Goal: Transaction & Acquisition: Book appointment/travel/reservation

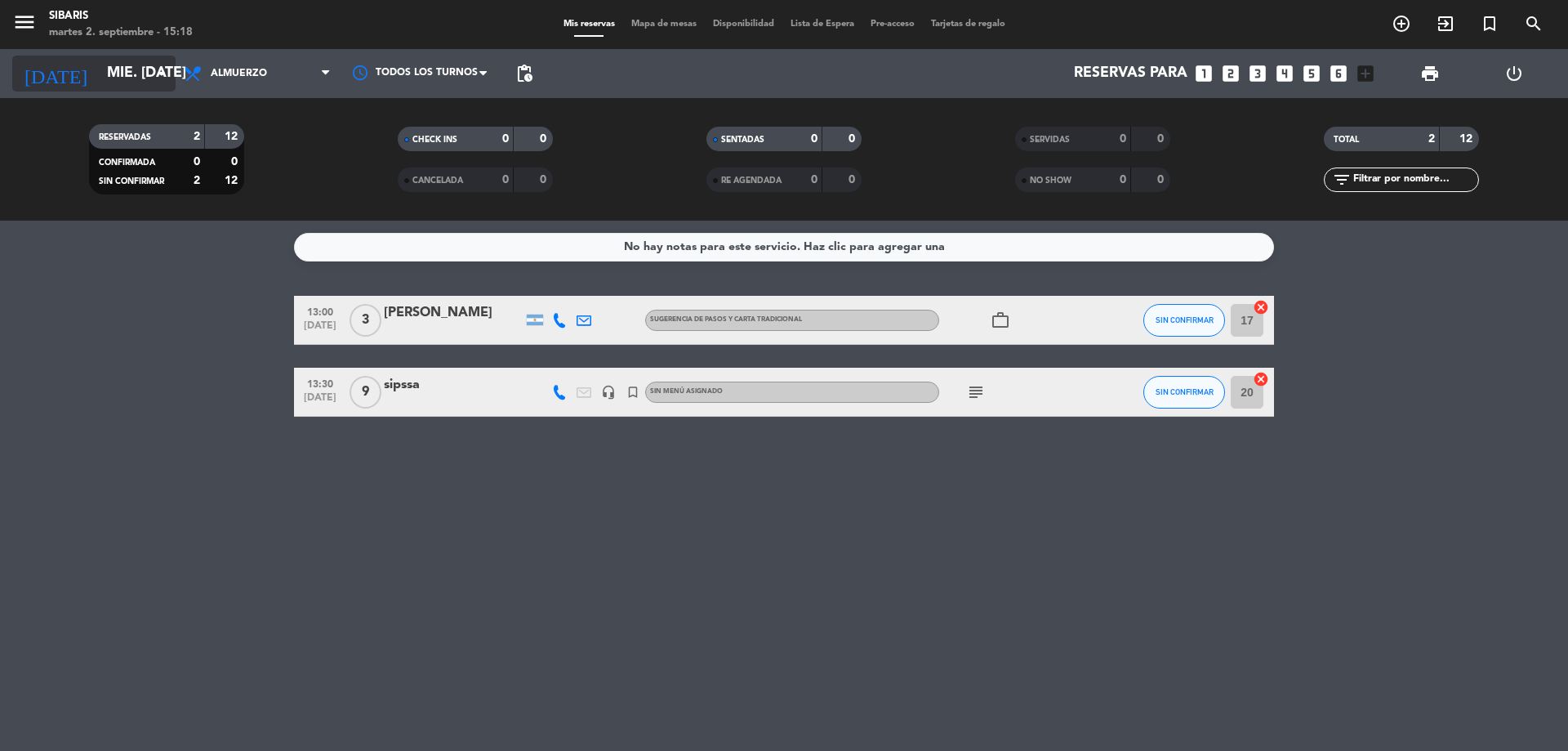
click at [154, 75] on icon "arrow_drop_down" at bounding box center [161, 73] width 20 height 20
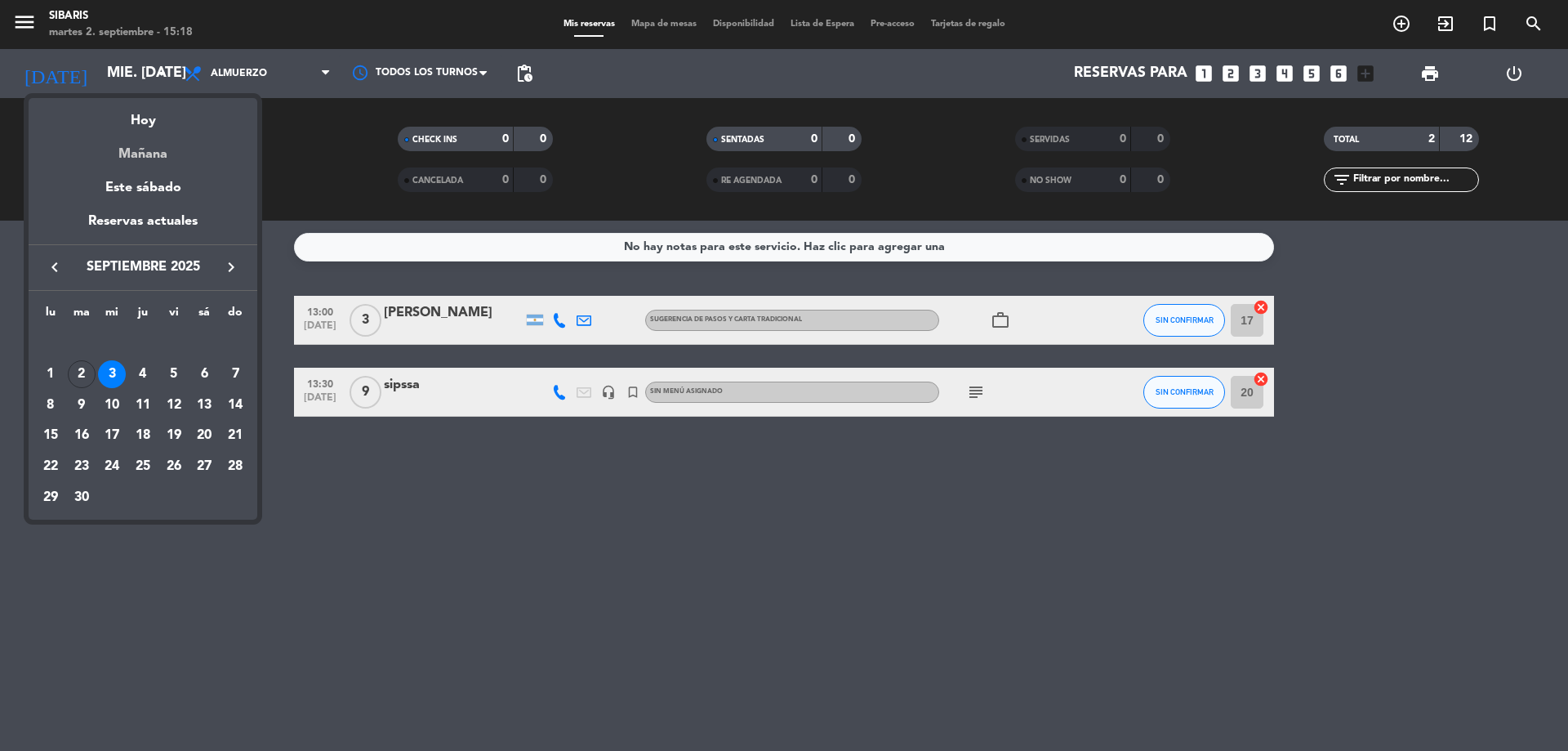
click at [159, 149] on div "Mañana" at bounding box center [143, 148] width 229 height 33
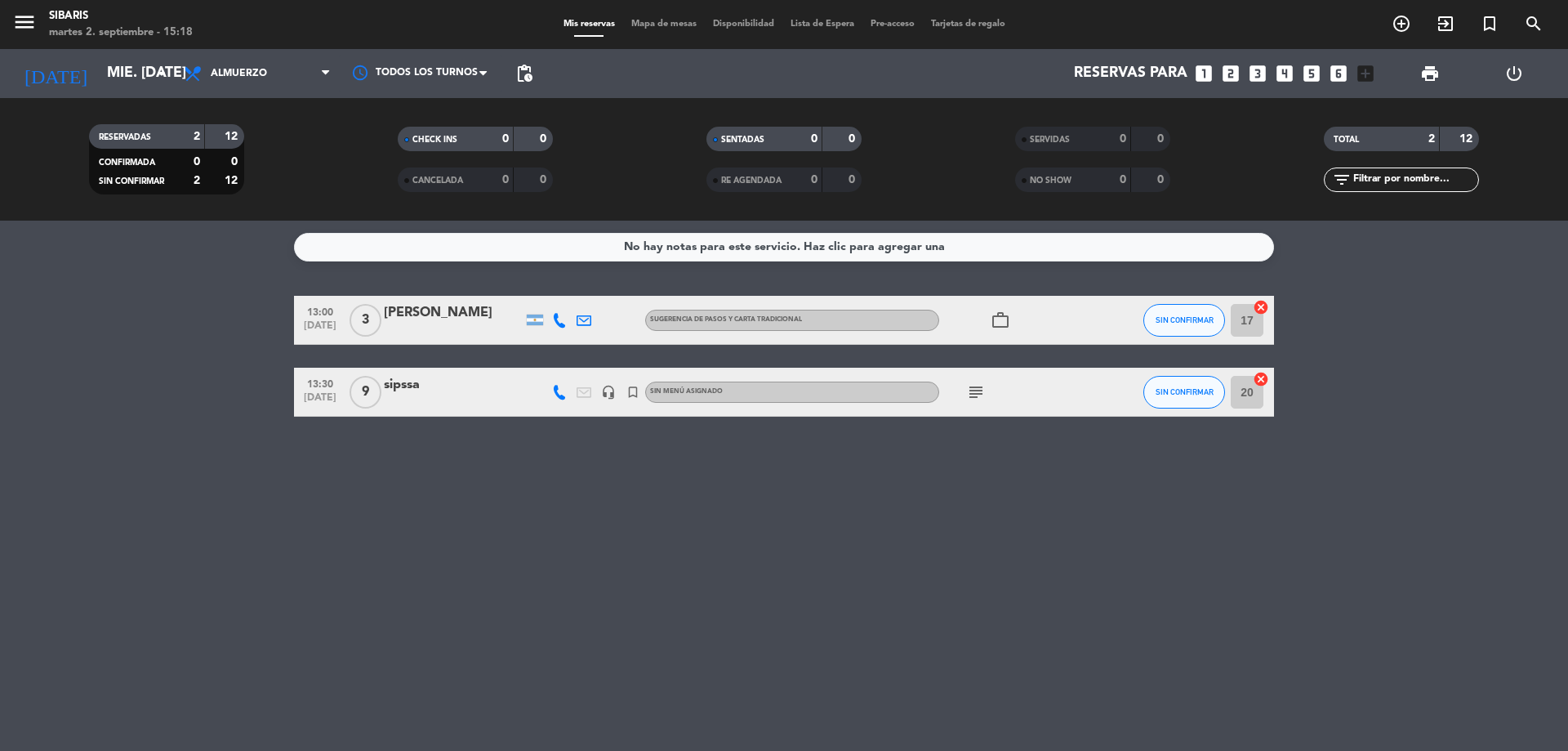
click at [1286, 75] on icon "looks_4" at bounding box center [1284, 73] width 21 height 21
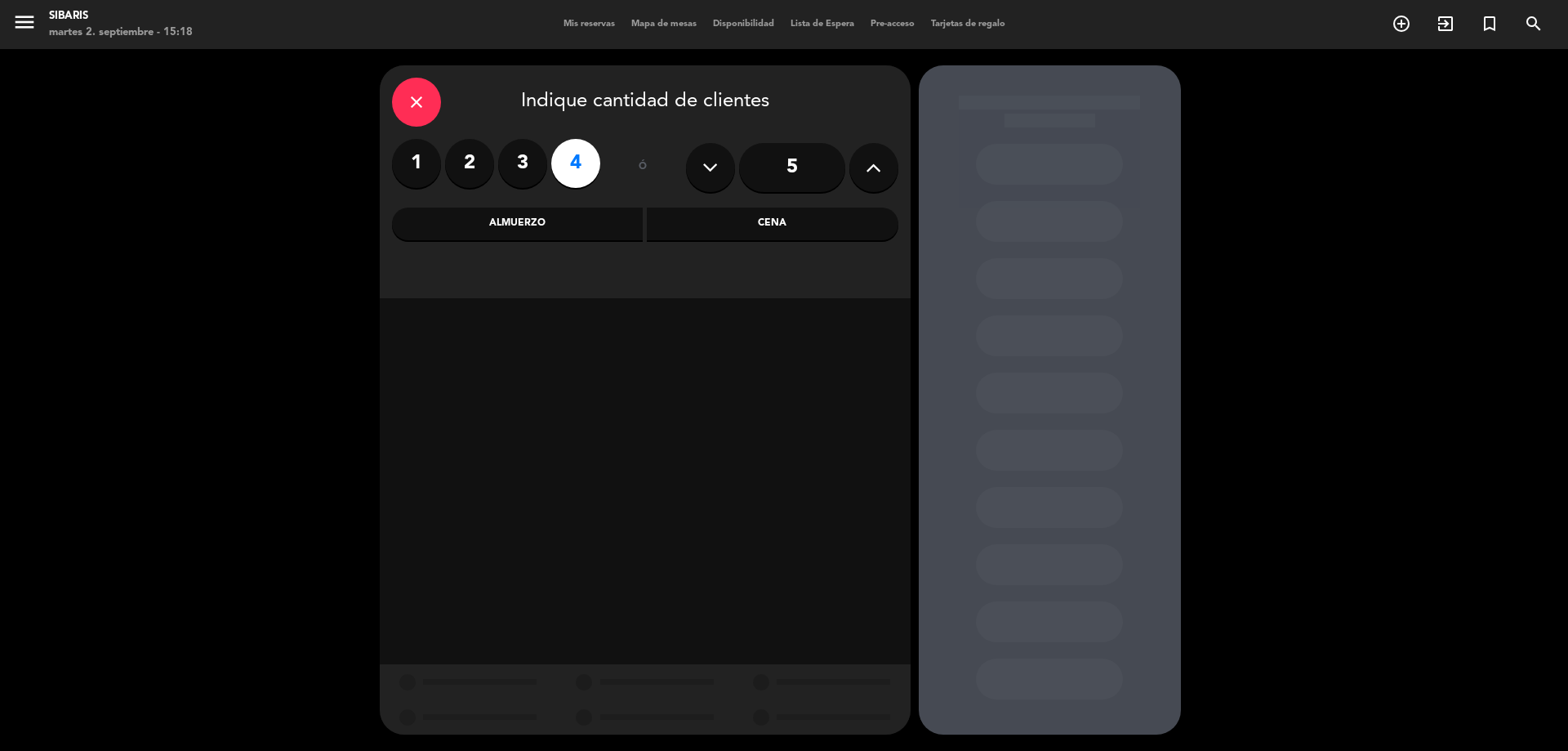
click at [882, 160] on button at bounding box center [873, 167] width 49 height 49
click at [591, 219] on div "Almuerzo" at bounding box center [518, 223] width 252 height 32
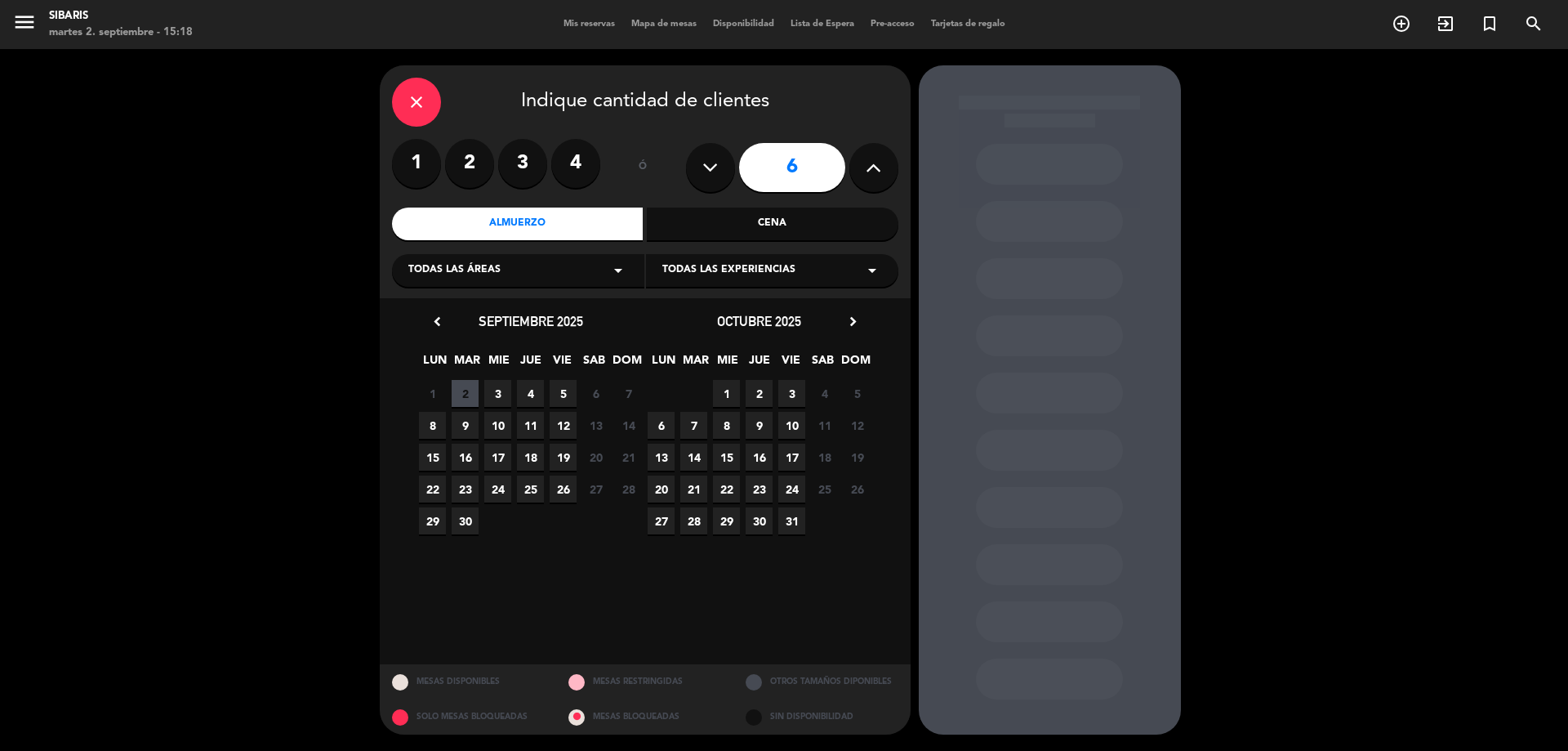
click at [596, 267] on div "Todas las áreas arrow_drop_down" at bounding box center [518, 270] width 253 height 32
click at [555, 307] on div "SALON" at bounding box center [518, 311] width 219 height 16
click at [490, 397] on span "3" at bounding box center [498, 393] width 27 height 27
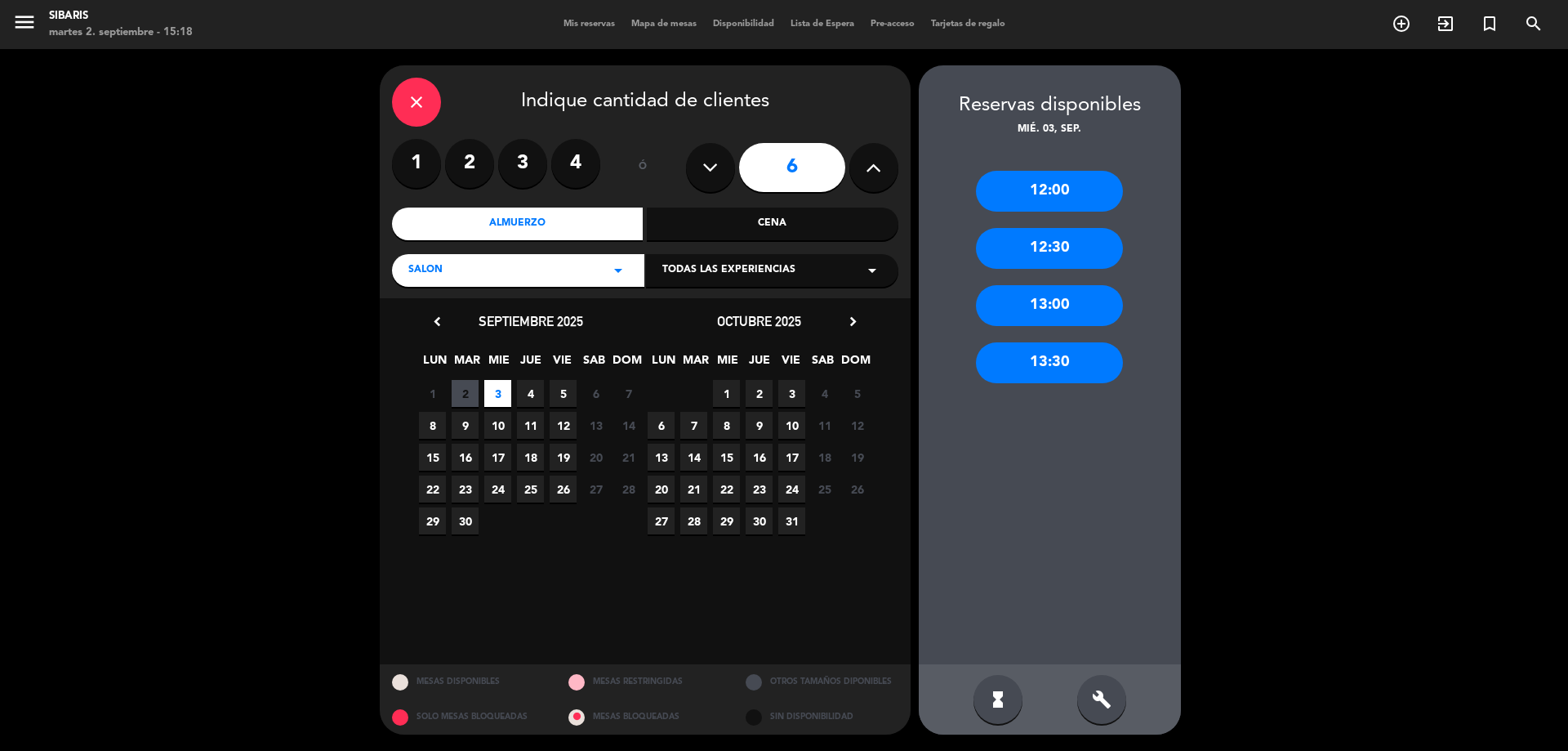
click at [1087, 300] on div "13:00" at bounding box center [1049, 305] width 147 height 41
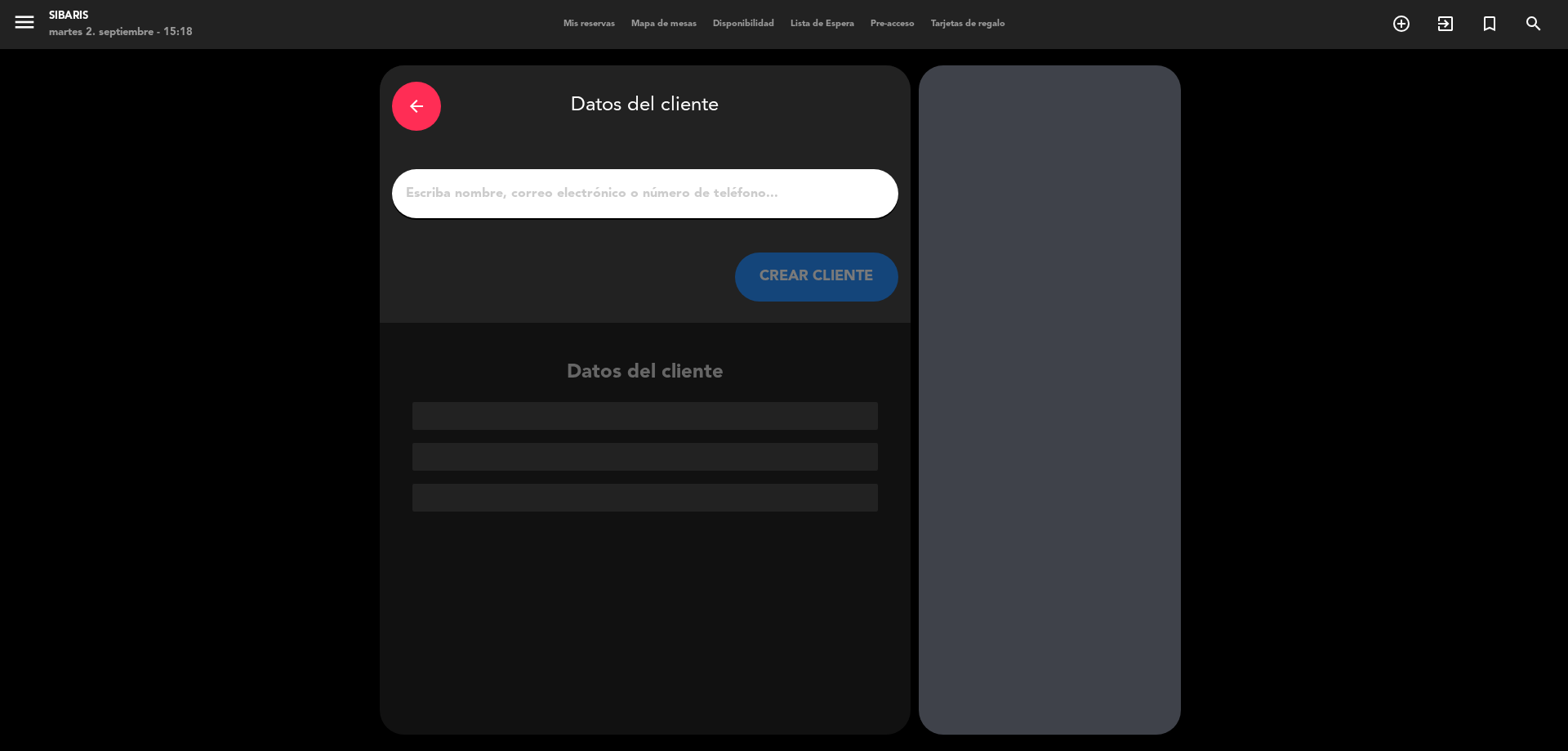
click at [707, 190] on input "1" at bounding box center [645, 194] width 482 height 23
click at [650, 193] on input "1" at bounding box center [645, 194] width 482 height 23
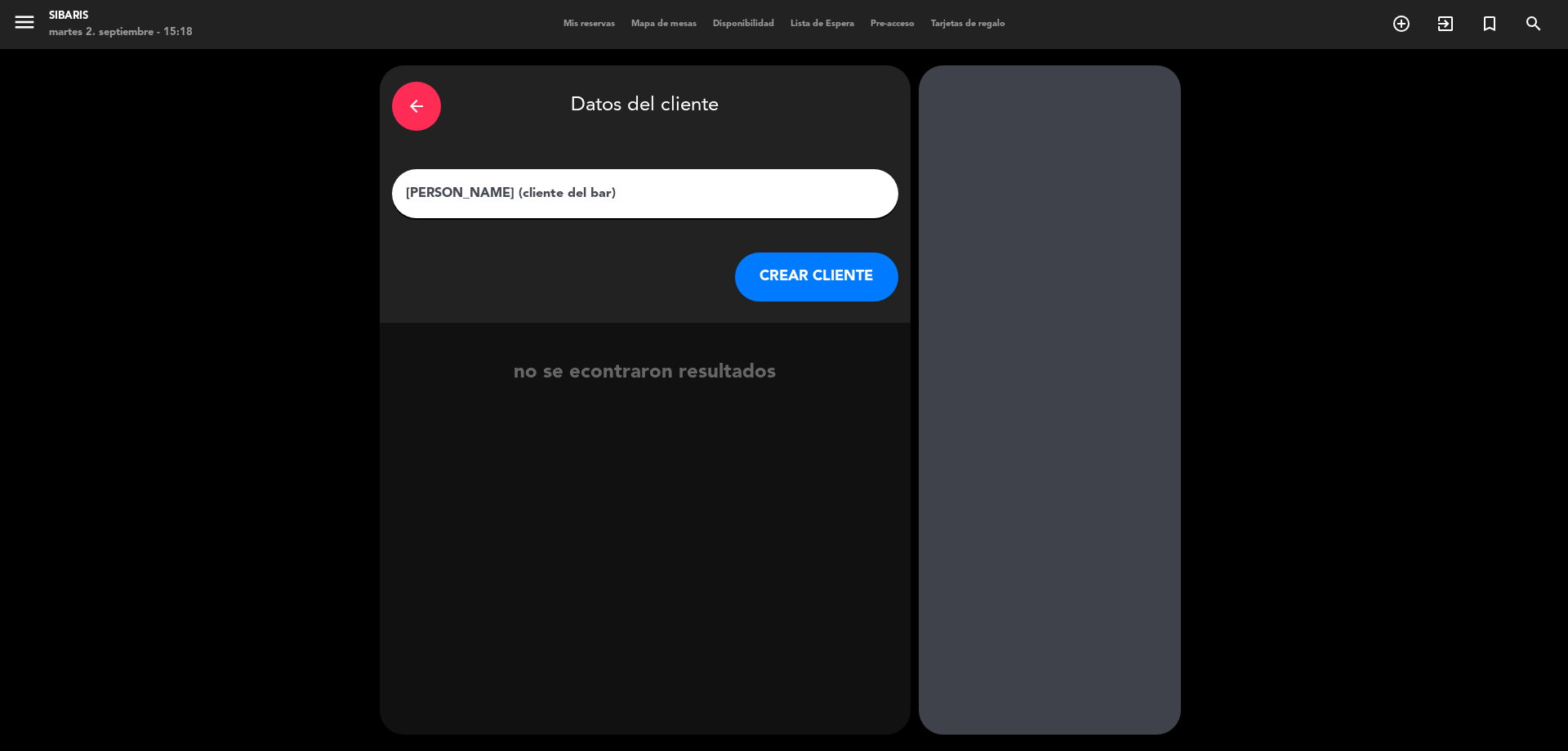
click at [540, 190] on input "[PERSON_NAME] (cliente del bar)" at bounding box center [645, 194] width 482 height 23
drag, startPoint x: 473, startPoint y: 196, endPoint x: 446, endPoint y: 192, distance: 27.3
click at [446, 192] on input "[PERSON_NAME] (cliente del bar)" at bounding box center [645, 194] width 482 height 23
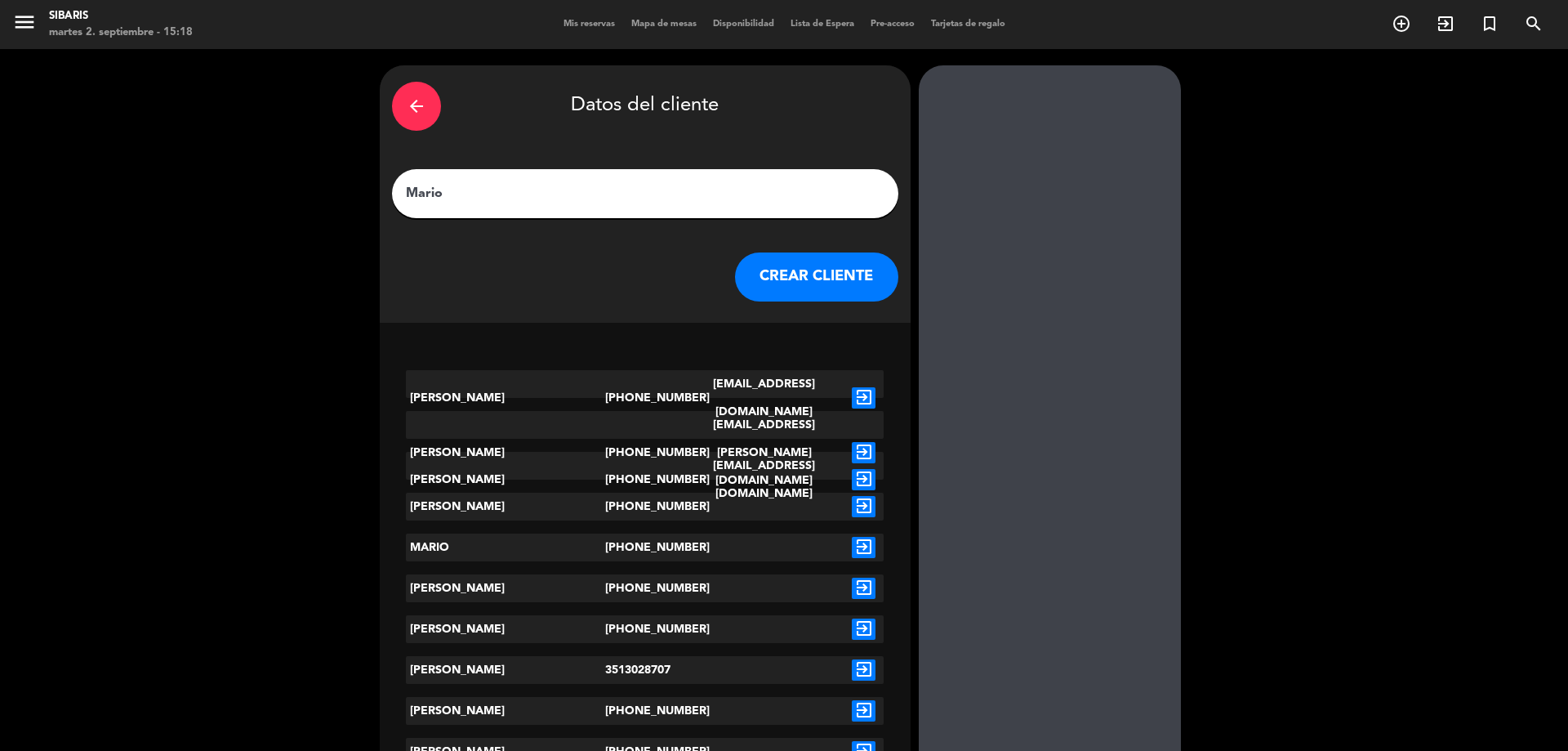
type input "Mario"
click at [890, 280] on button "CREAR CLIENTE" at bounding box center [815, 277] width 163 height 49
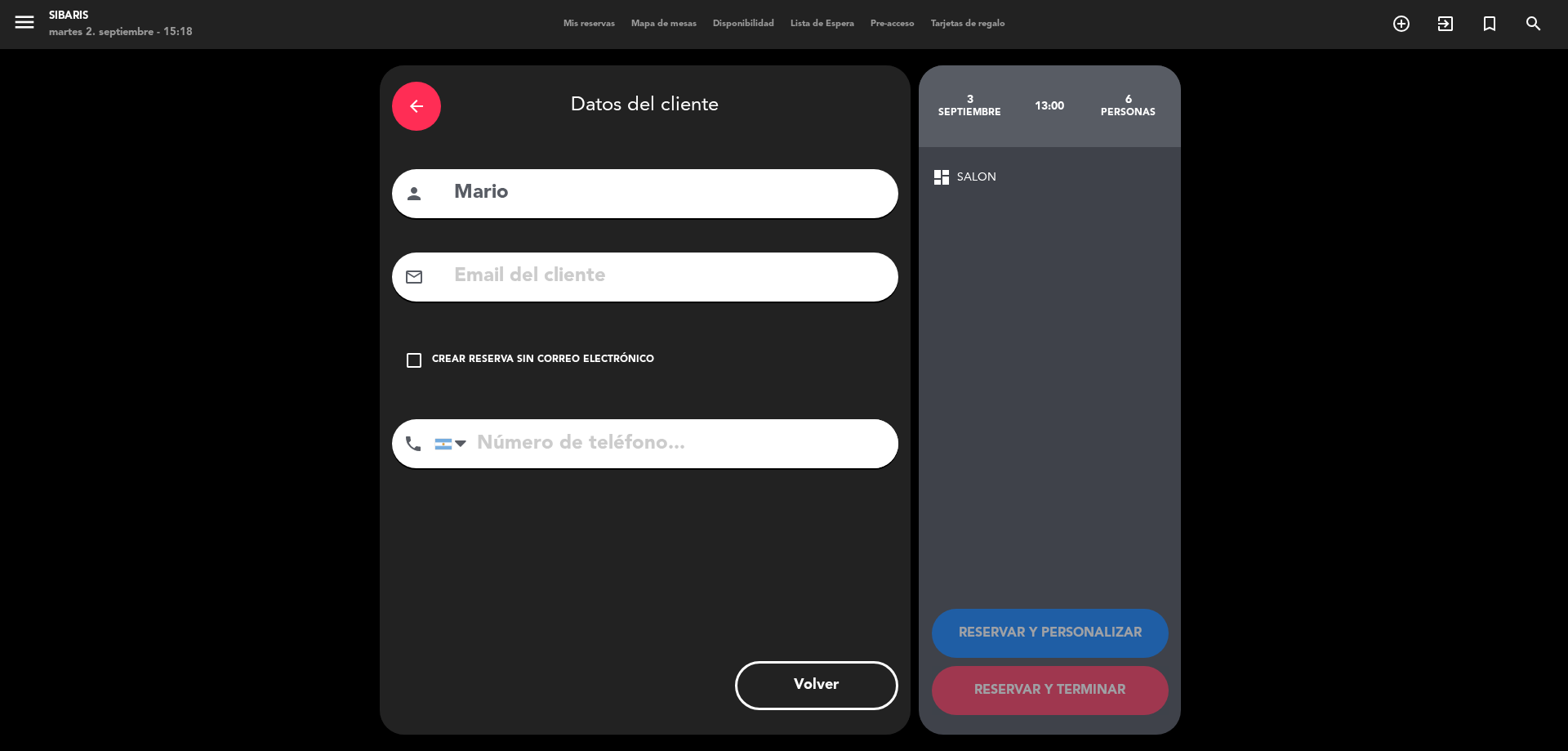
click at [412, 367] on icon "check_box_outline_blank" at bounding box center [414, 360] width 20 height 20
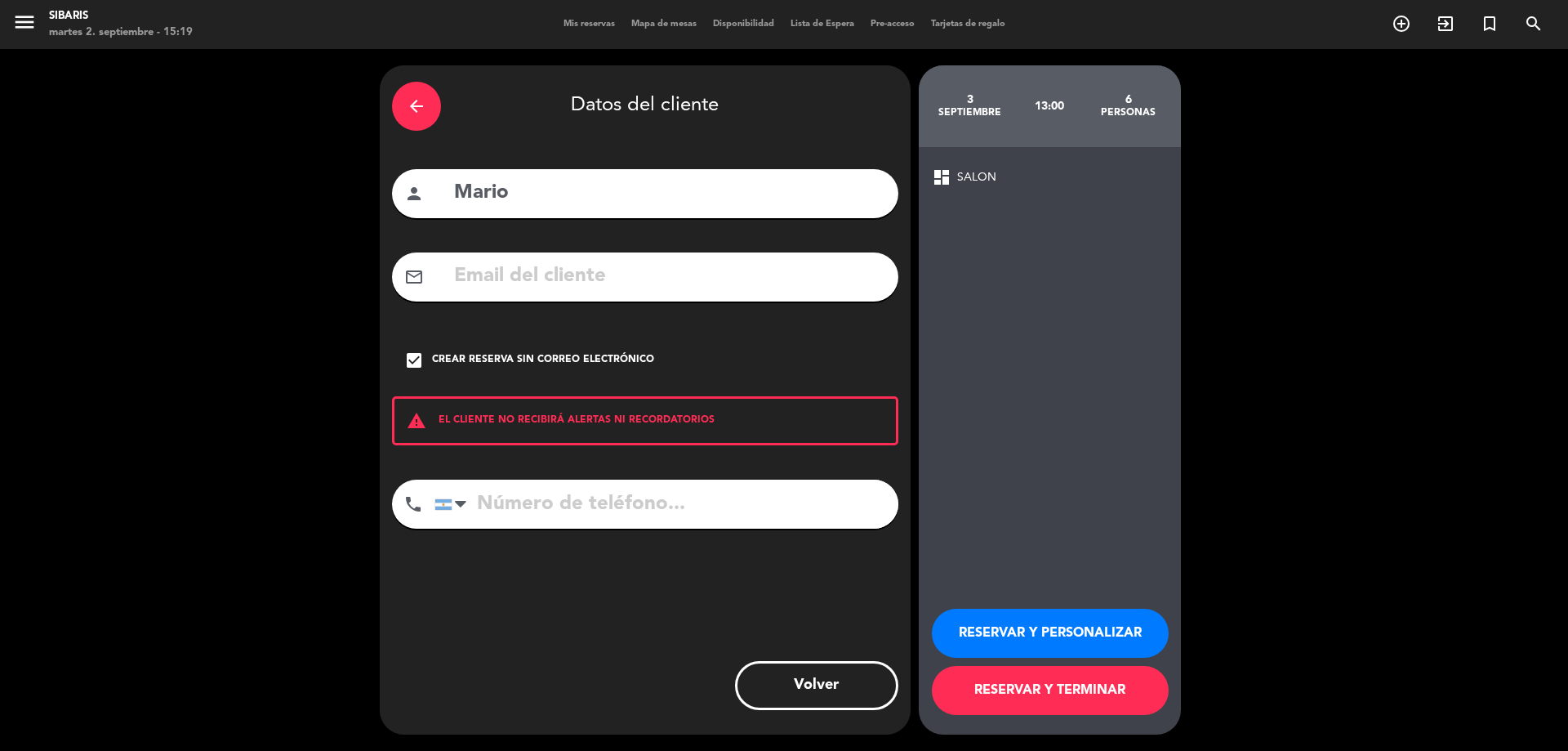
click at [1020, 624] on button "RESERVAR Y PERSONALIZAR" at bounding box center [1050, 633] width 237 height 49
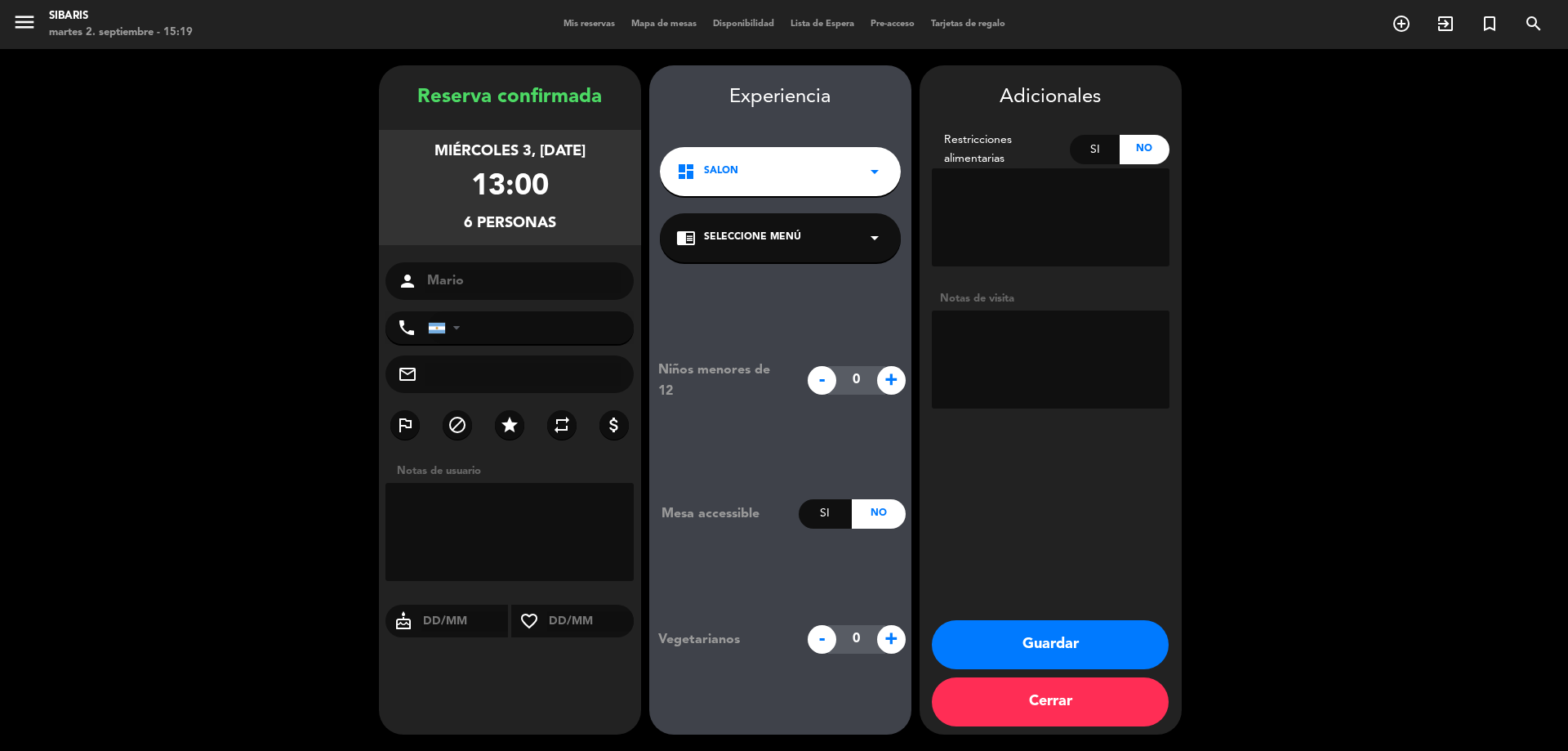
click at [535, 525] on textarea at bounding box center [509, 532] width 249 height 98
type textarea "Reserva de parte de [PERSON_NAME] (bar)"
click at [1037, 640] on button "Guardar" at bounding box center [1050, 644] width 237 height 49
